Goal: Check status: Check status

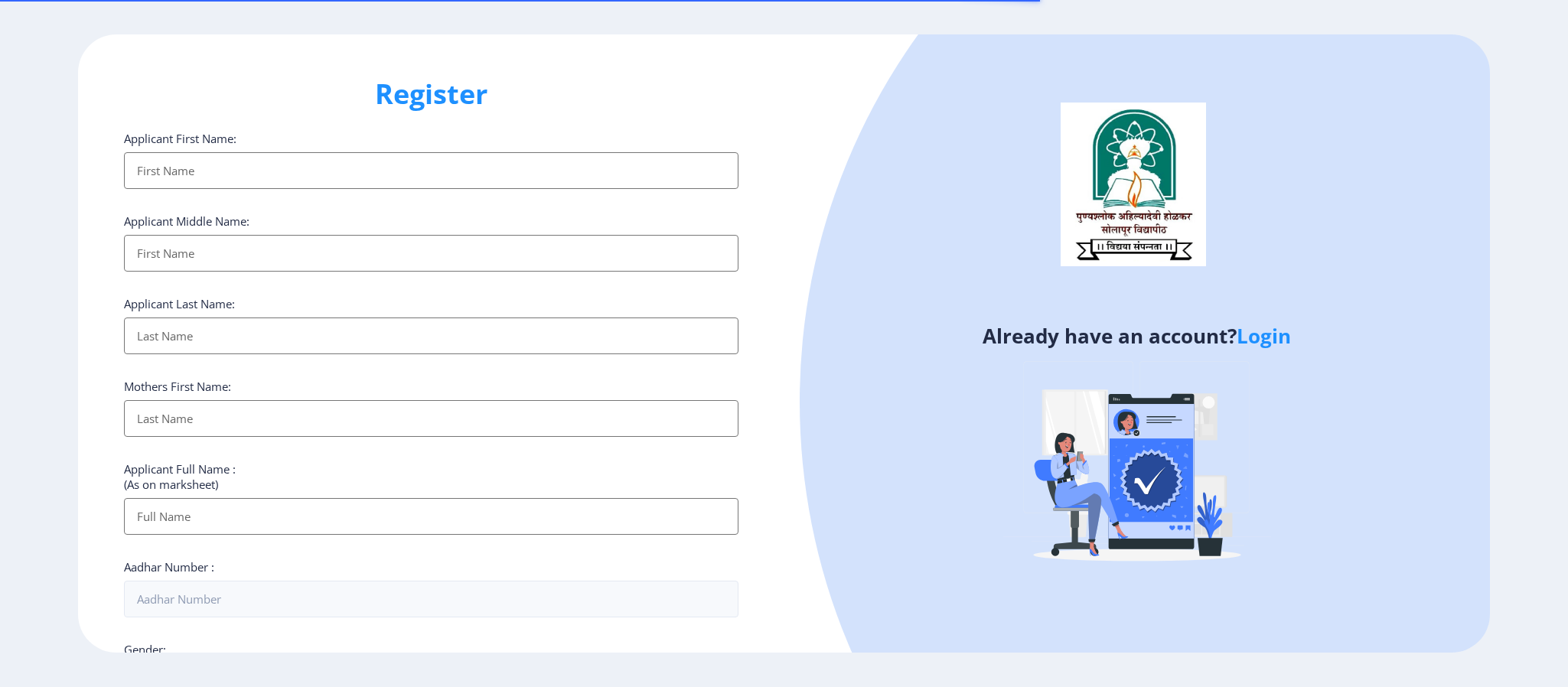
select select
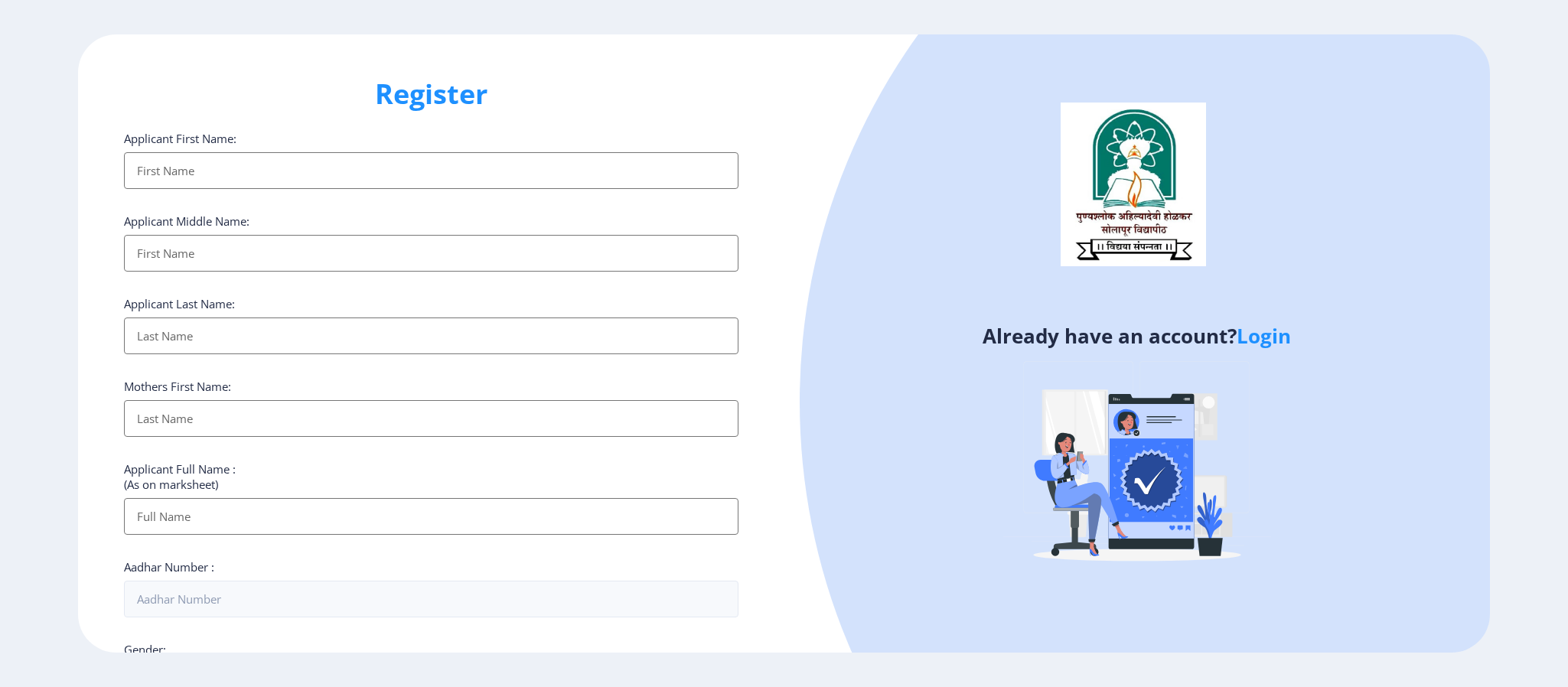
click at [1267, 335] on link "Login" at bounding box center [1264, 335] width 55 height 27
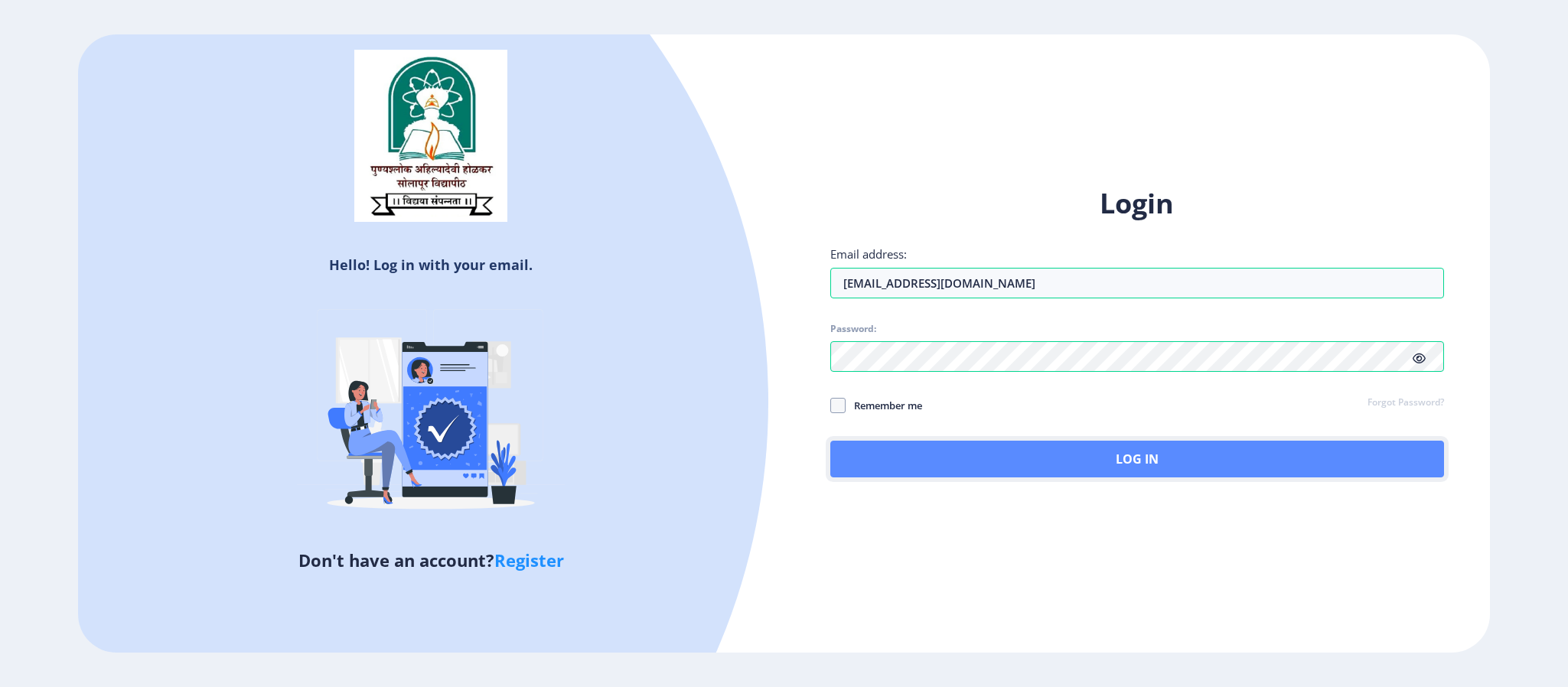
click at [1237, 445] on button "Log In" at bounding box center [1137, 459] width 613 height 37
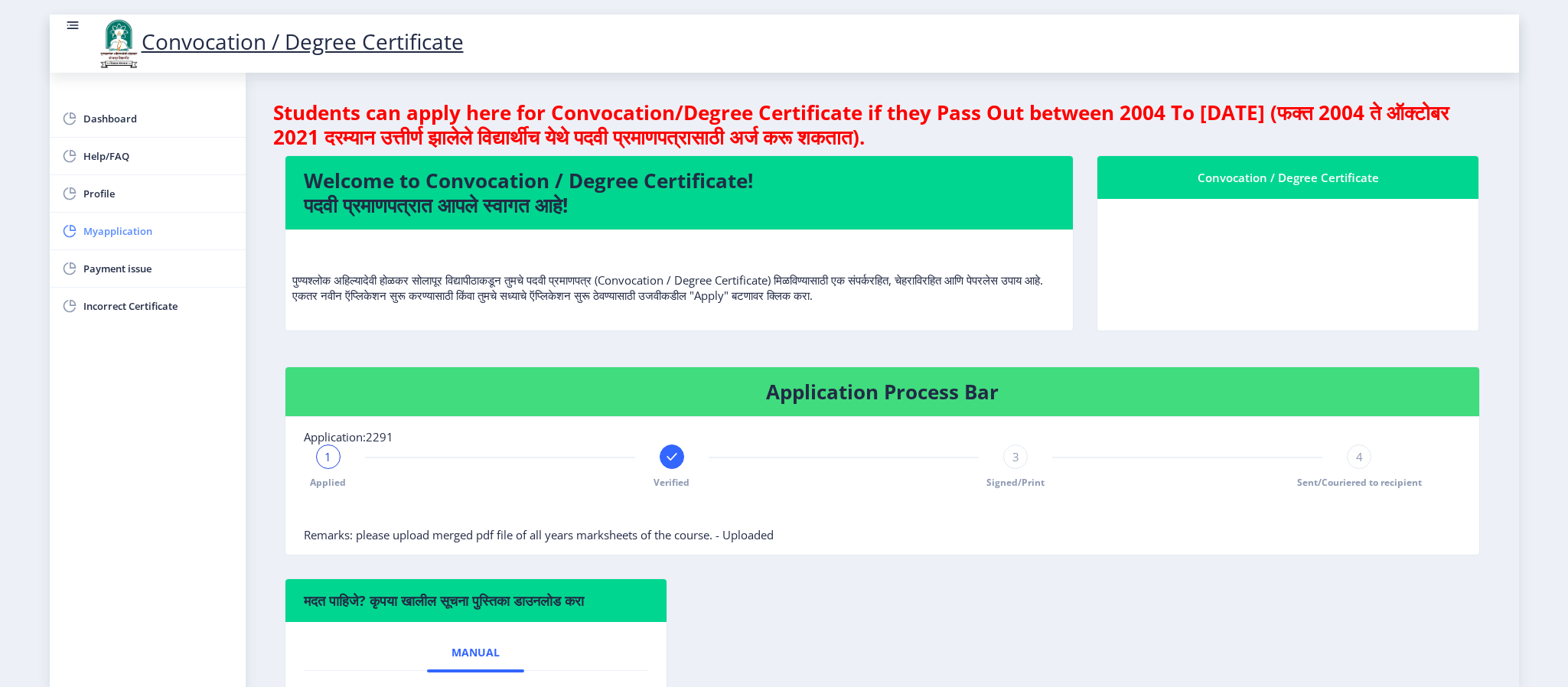
click at [145, 239] on span "Myapplication" at bounding box center [158, 230] width 150 height 18
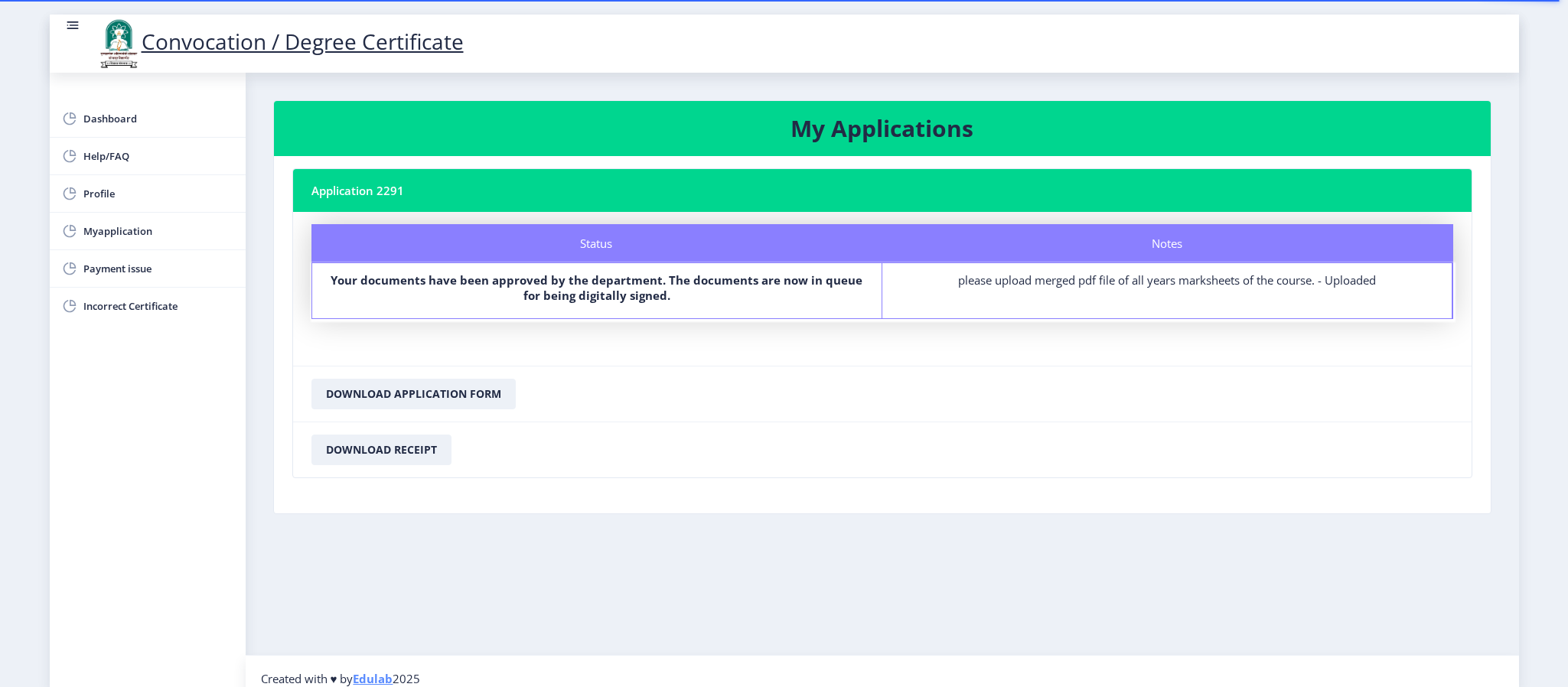
click at [1150, 291] on div "Notes please upload merged pdf file of all years marksheets of the course. - Up…" at bounding box center [1167, 291] width 570 height 55
click at [1142, 413] on nb-card-footer "Download Application Form" at bounding box center [882, 394] width 1179 height 56
click at [127, 111] on span "Dashboard" at bounding box center [158, 118] width 150 height 18
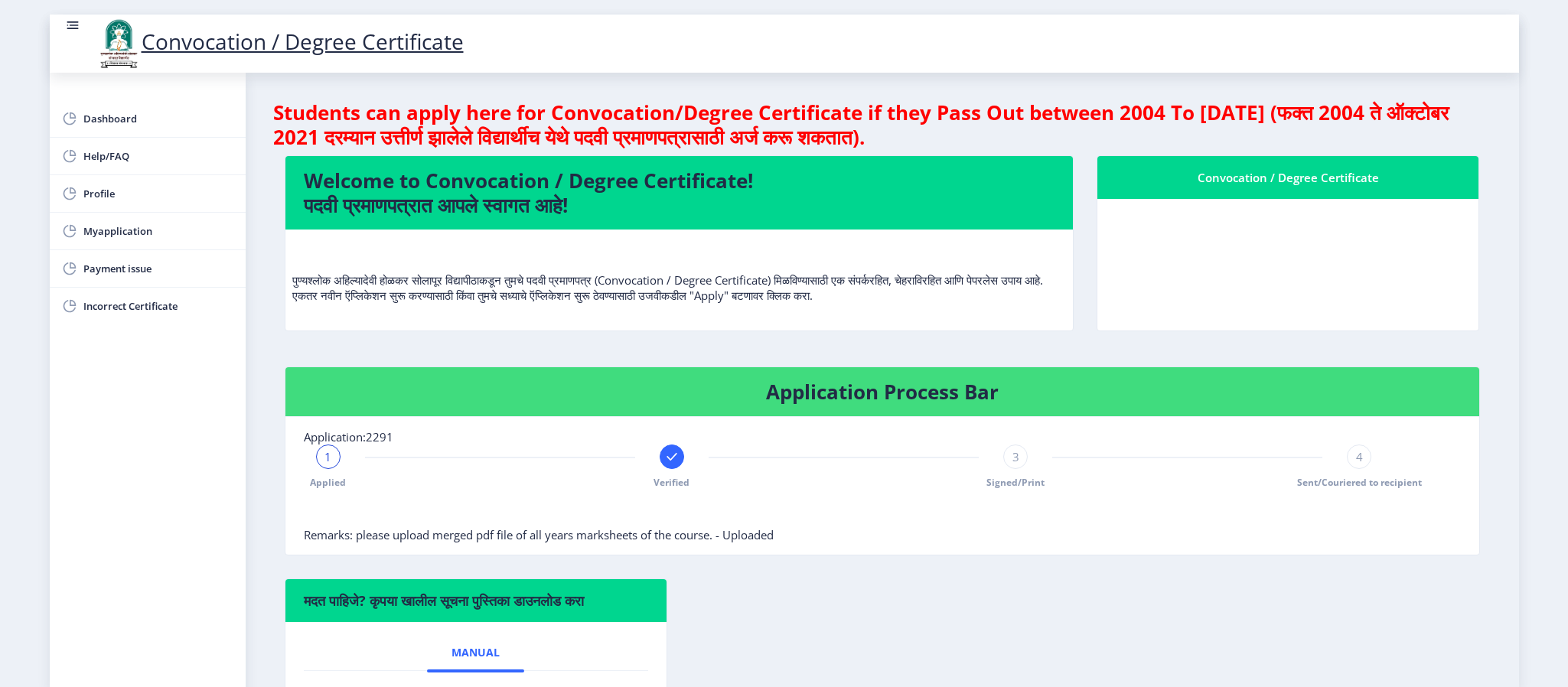
click at [1052, 484] on div "1 Applied Verified 3 Signed/Print 4 Sent/Couriered to recipient" at bounding box center [844, 466] width 1081 height 44
click at [1004, 457] on div "3" at bounding box center [1015, 457] width 24 height 24
click at [1015, 469] on div "3" at bounding box center [1015, 457] width 24 height 24
click at [1363, 457] on div "4" at bounding box center [1358, 457] width 24 height 24
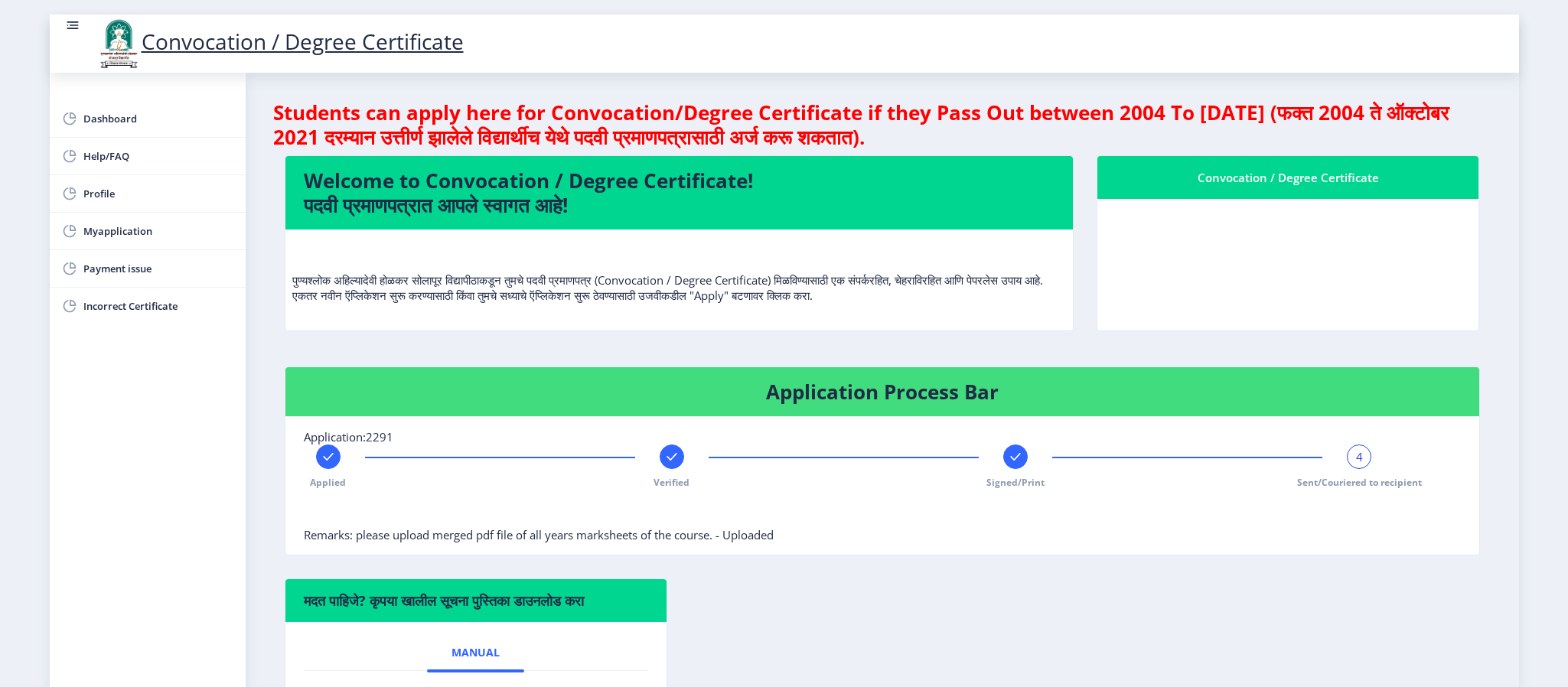
click at [1356, 457] on span "4" at bounding box center [1359, 456] width 7 height 15
click at [1065, 503] on div at bounding box center [844, 511] width 1081 height 30
click at [1358, 462] on span "4" at bounding box center [1359, 456] width 7 height 15
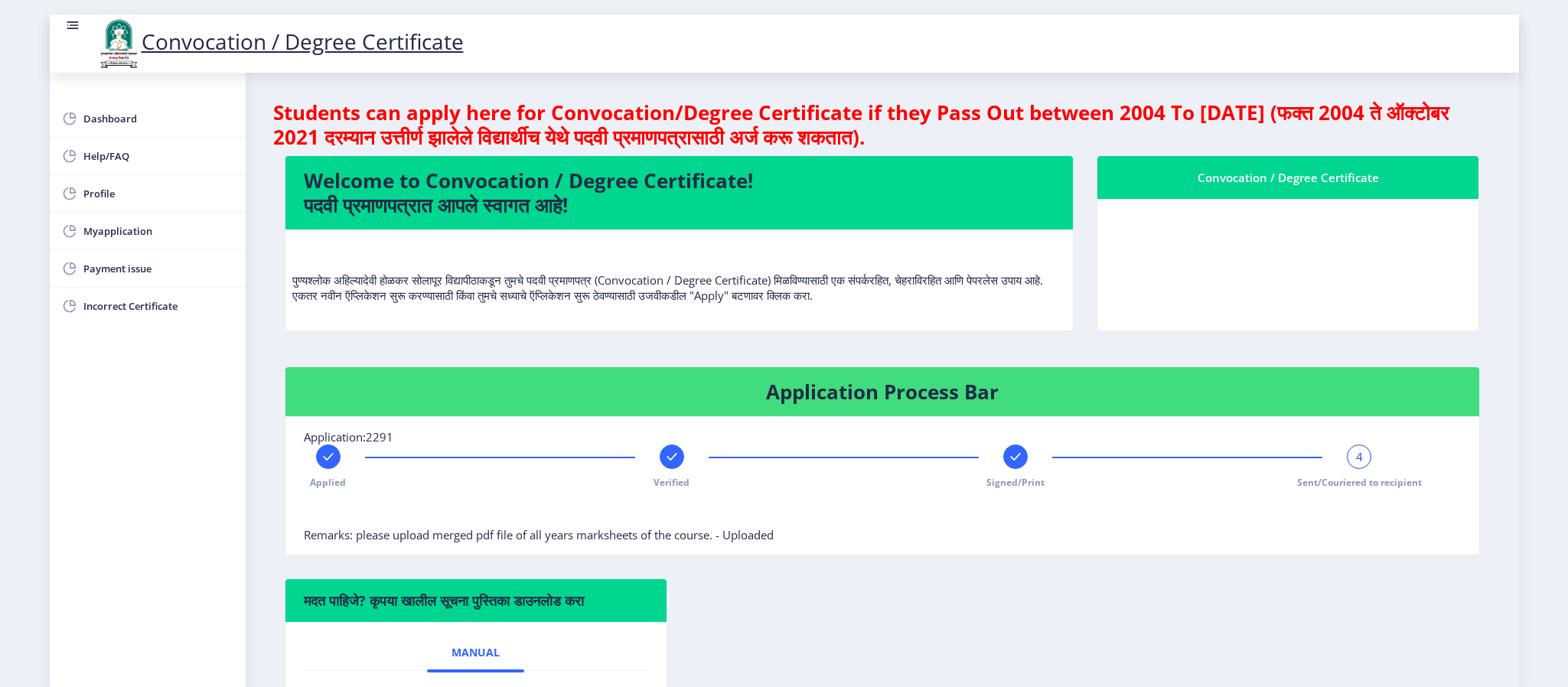
click at [1143, 486] on div "Applied Verified Signed/Print 4 Sent/Couriered to recipient" at bounding box center [844, 466] width 1081 height 44
click at [127, 106] on link "Dashboard" at bounding box center [148, 119] width 196 height 37
